Goal: Navigation & Orientation: Find specific page/section

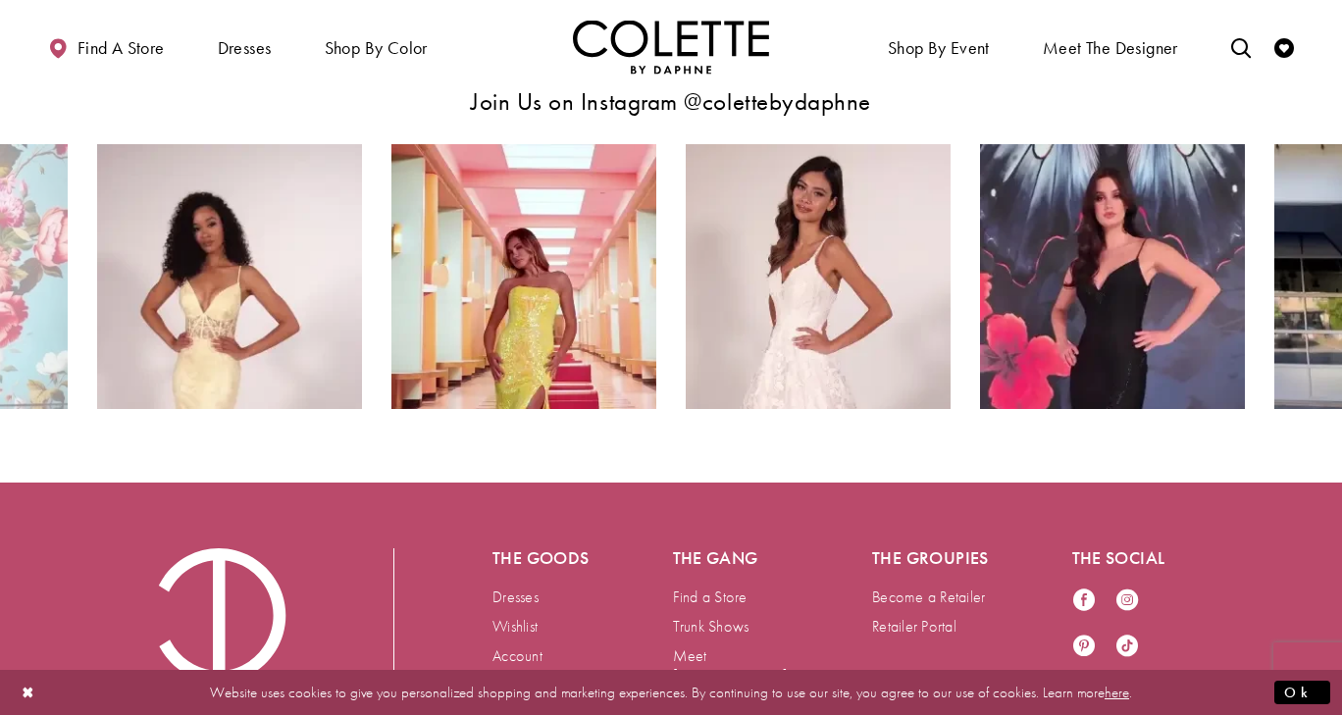
scroll to position [3586, 0]
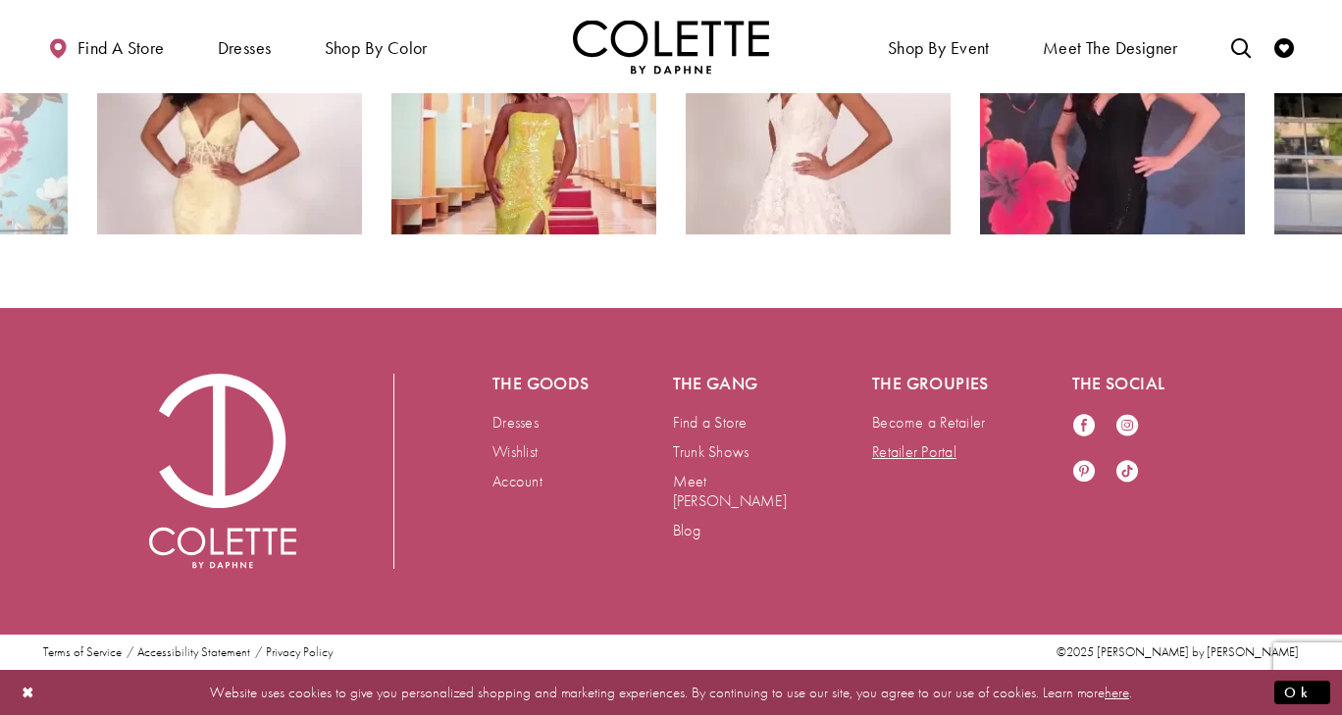
click at [897, 449] on link "Retailer Portal" at bounding box center [914, 452] width 84 height 21
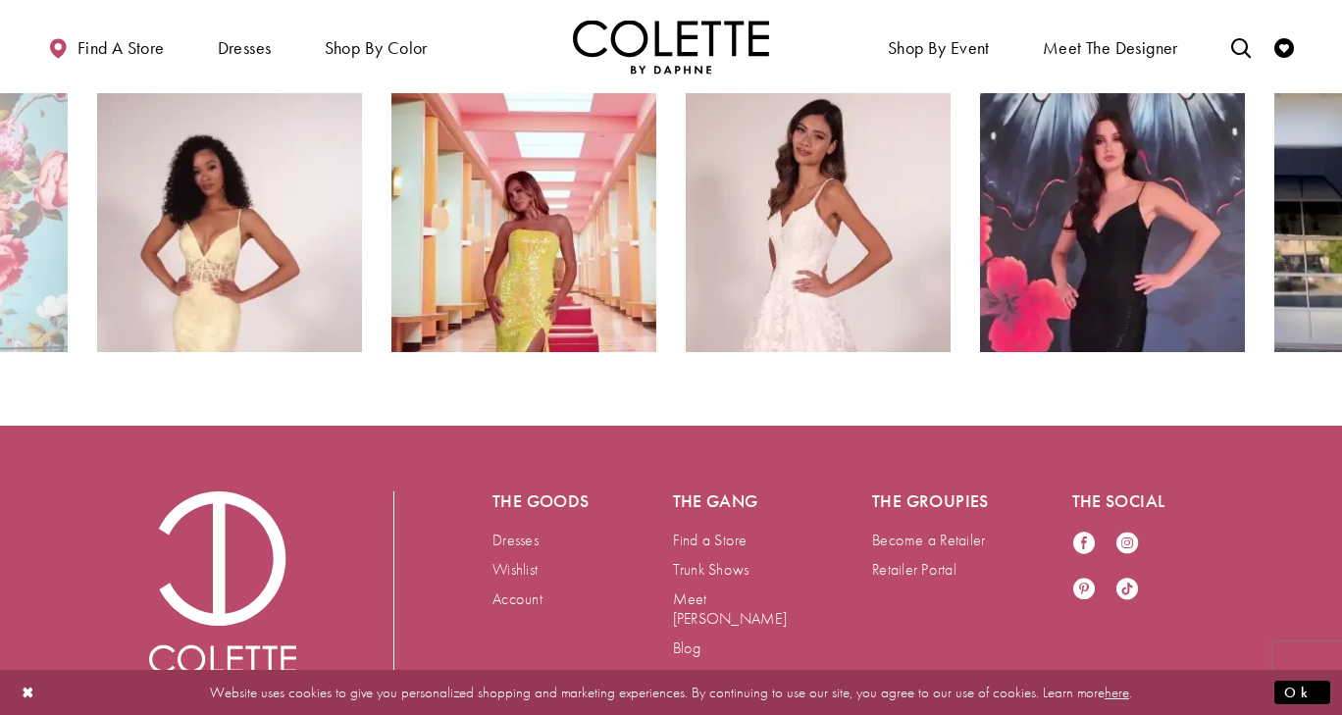
scroll to position [3586, 0]
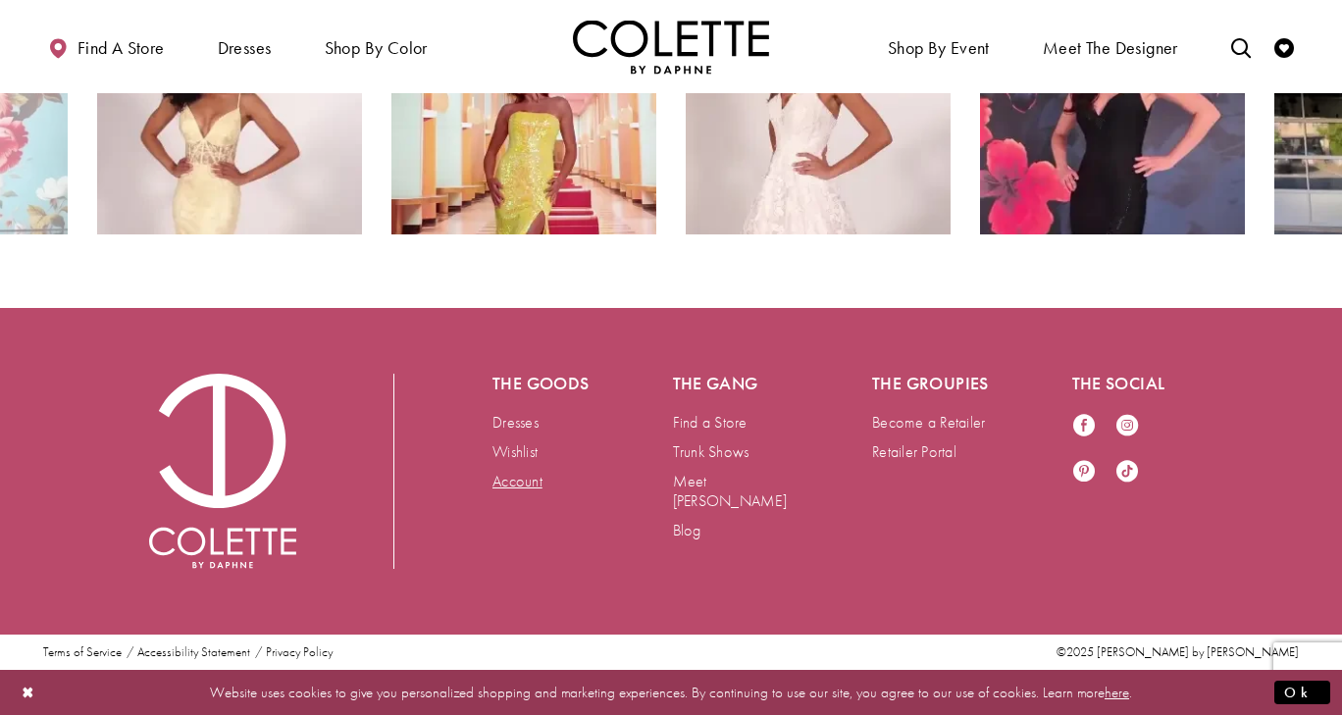
click at [516, 488] on link "Account" at bounding box center [518, 481] width 50 height 21
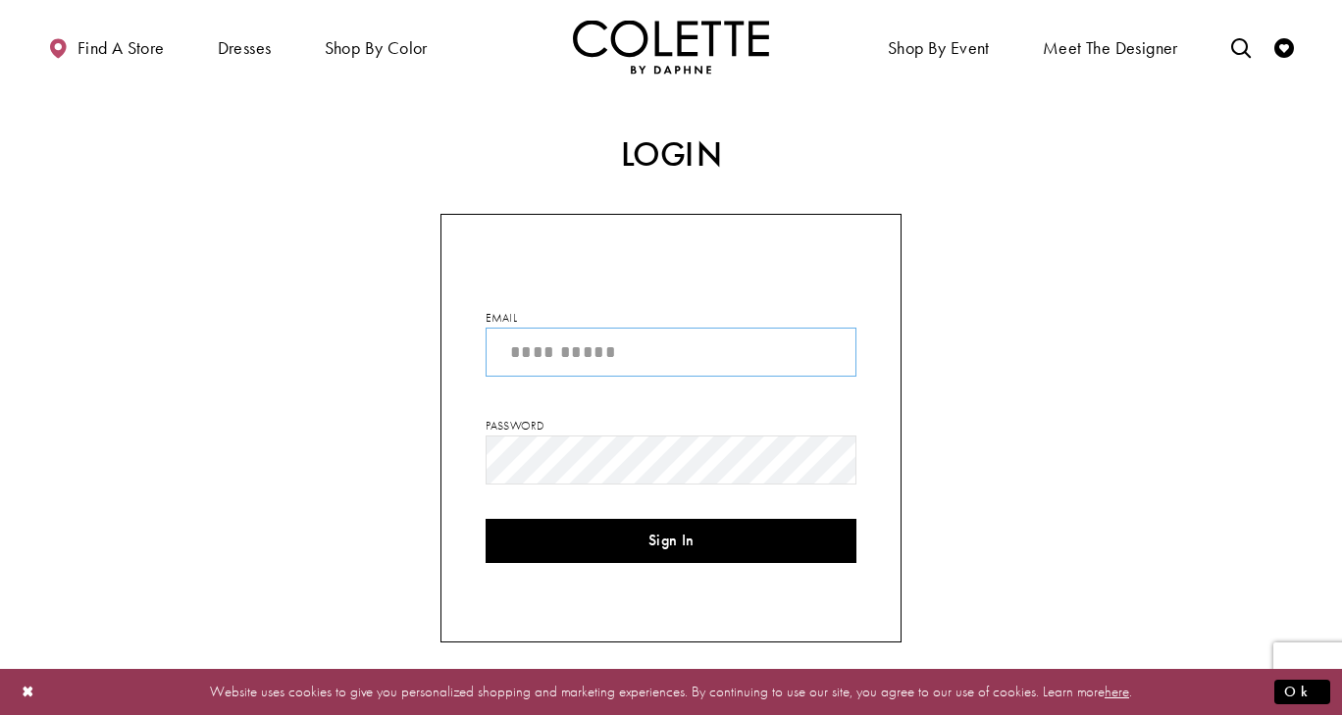
click at [554, 346] on input "Email" at bounding box center [671, 352] width 371 height 49
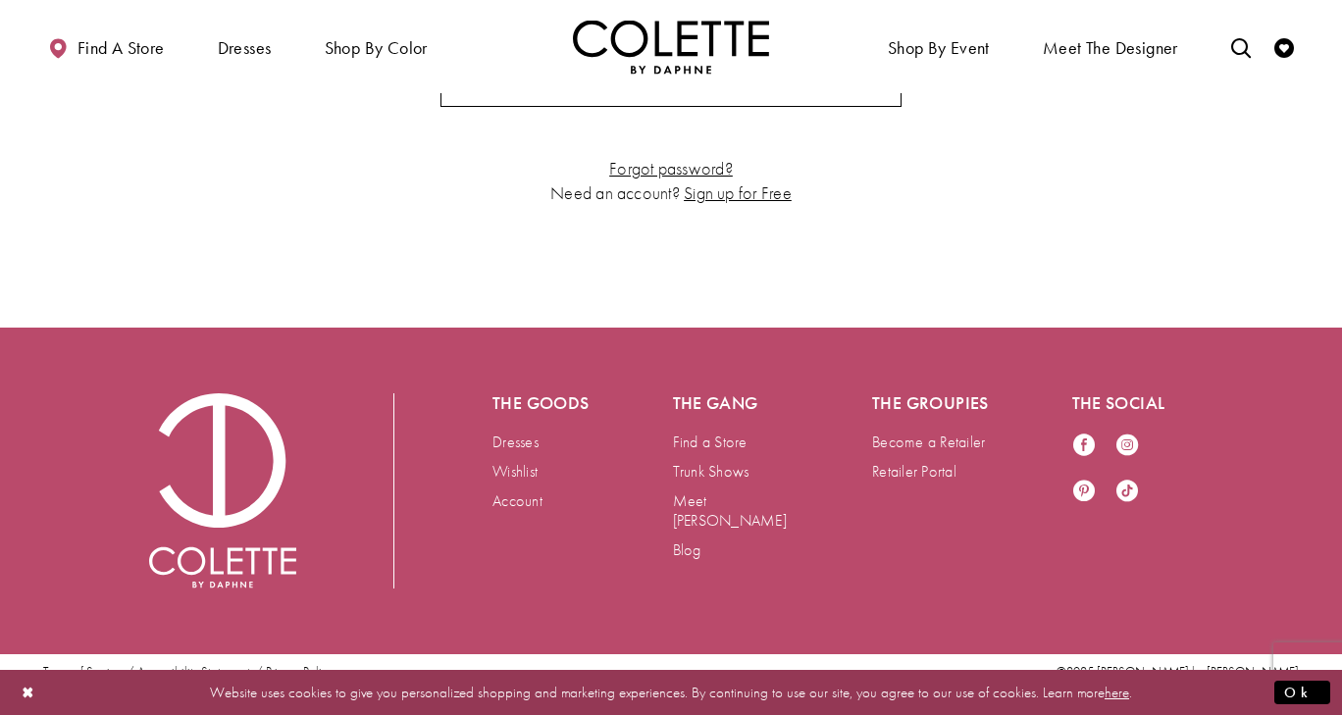
scroll to position [536, 0]
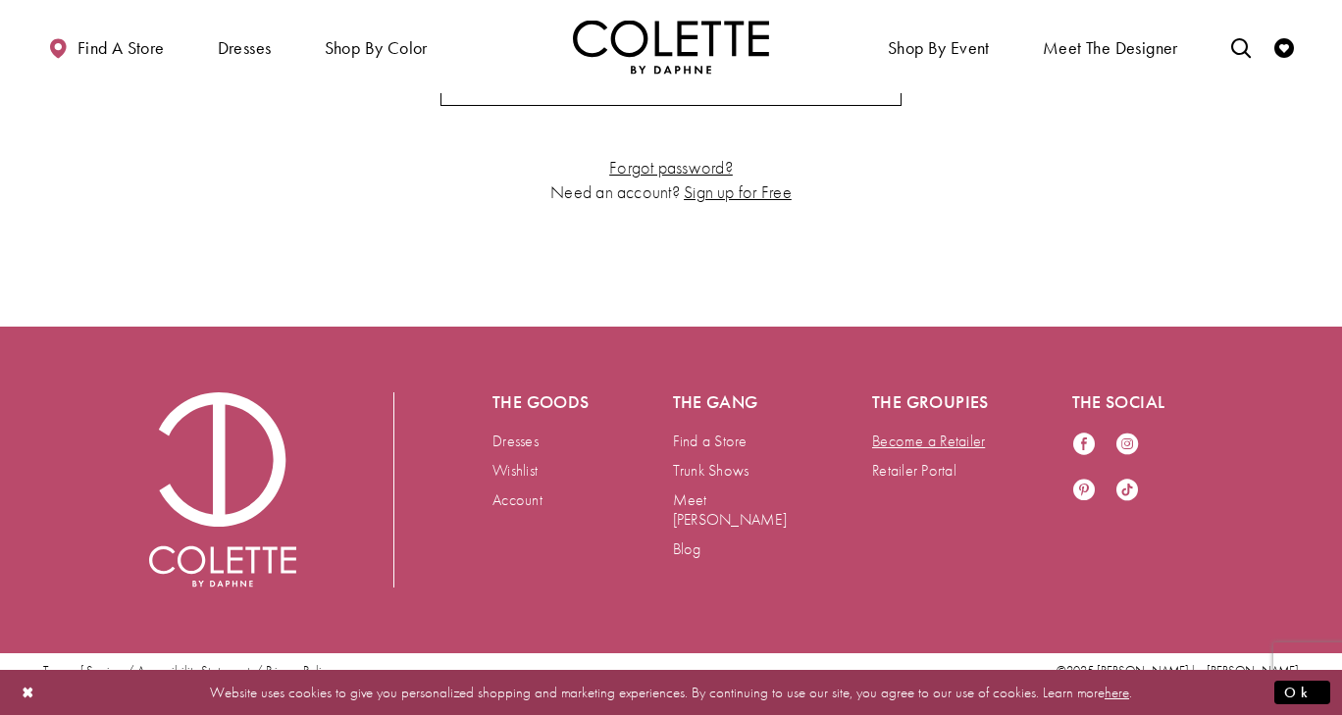
click at [950, 447] on link "Become a Retailer" at bounding box center [928, 441] width 113 height 21
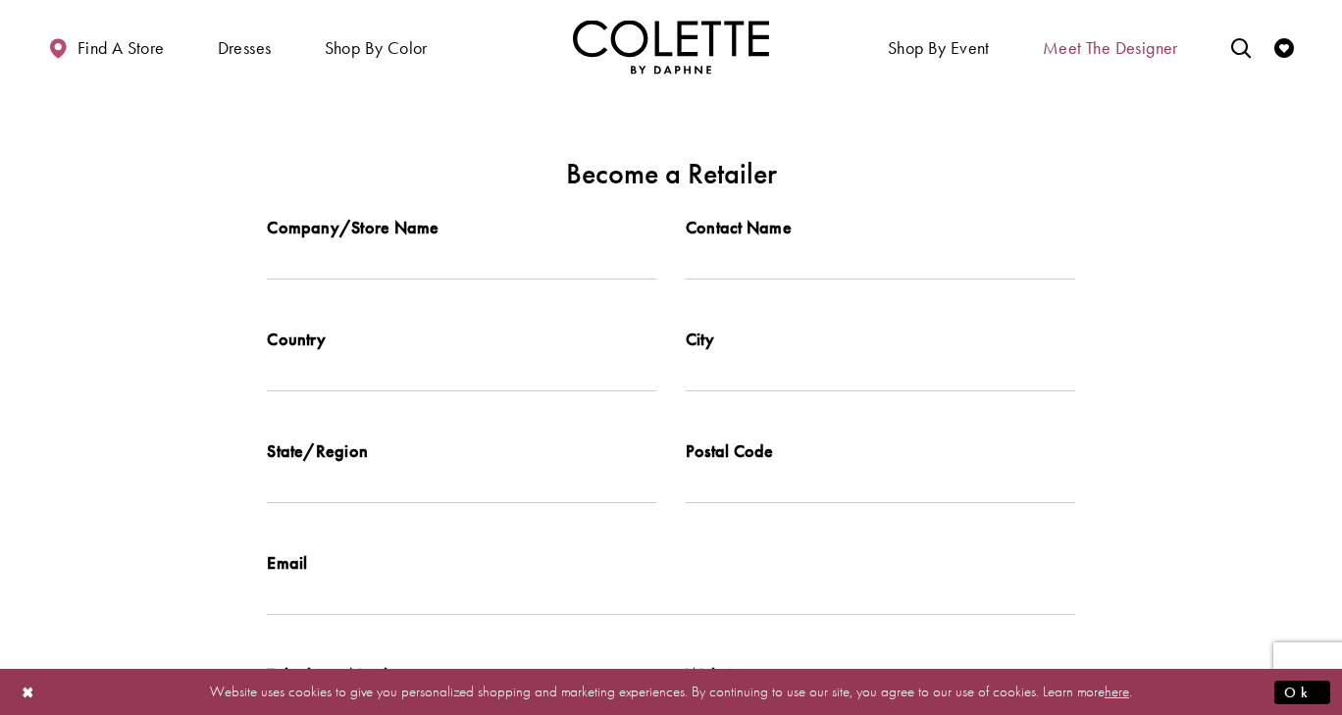
click at [1100, 50] on span "Meet the designer" at bounding box center [1110, 48] width 135 height 20
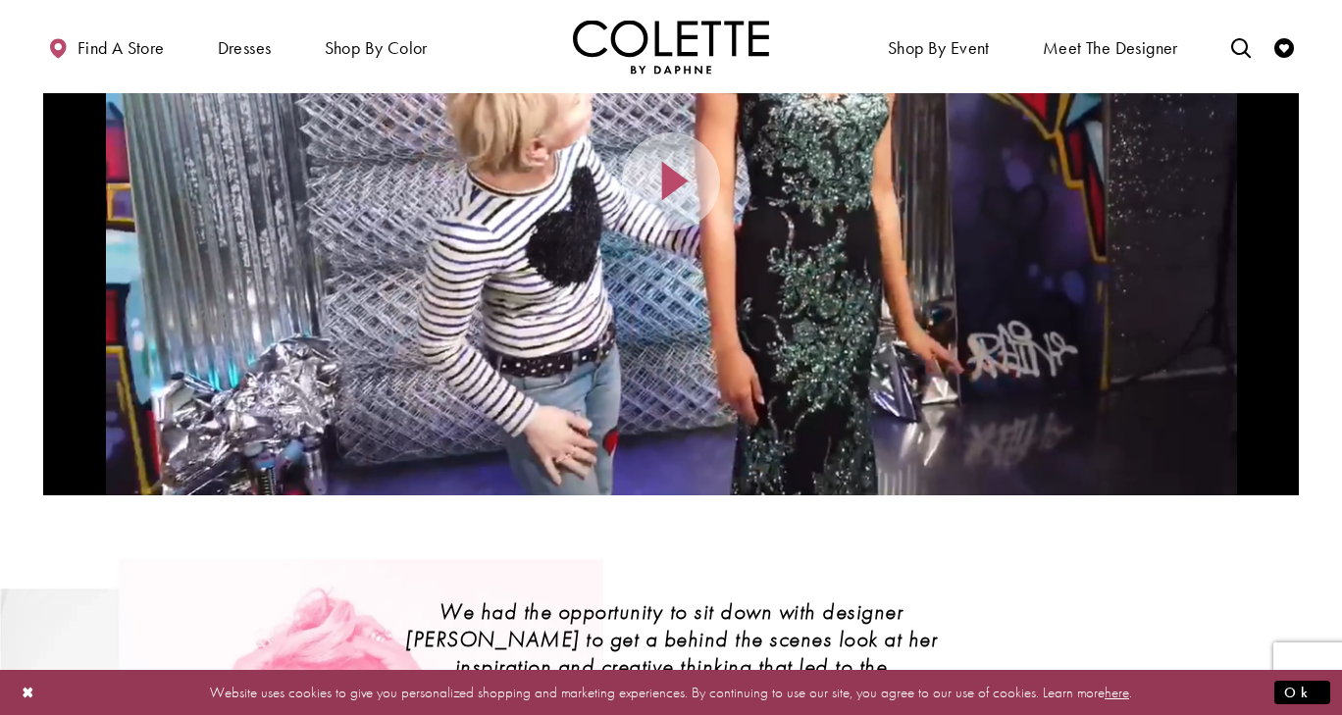
scroll to position [357, 0]
click at [1309, 695] on button "Ok" at bounding box center [1303, 692] width 56 height 25
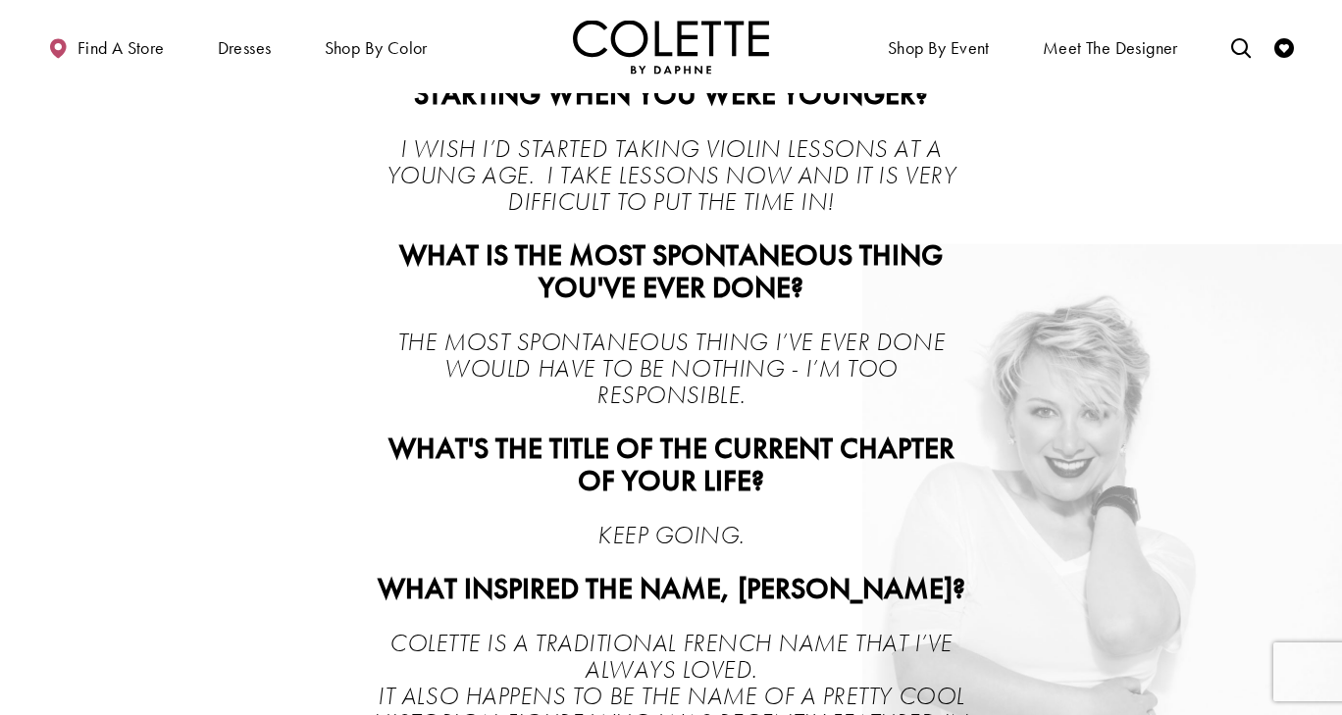
scroll to position [2013, 0]
